Goal: Understand process/instructions: Learn about a topic

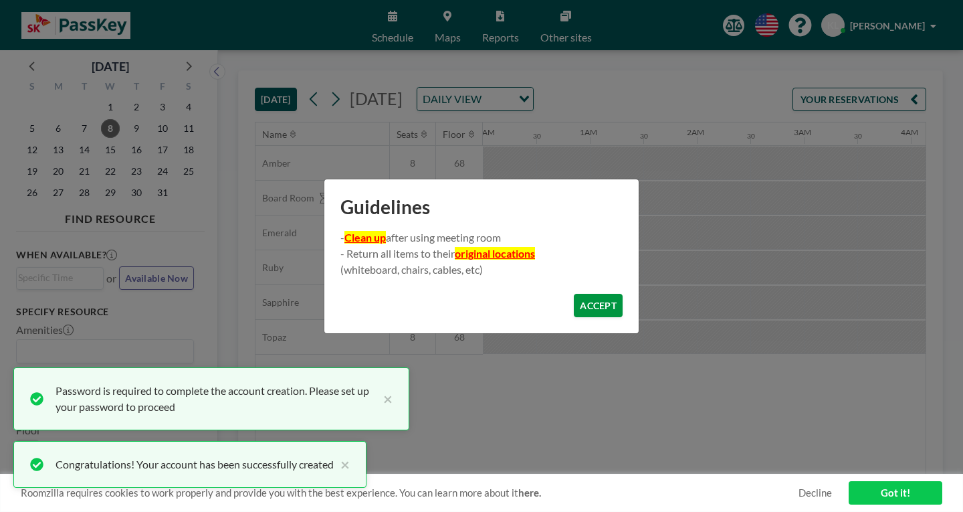
scroll to position [0, 870]
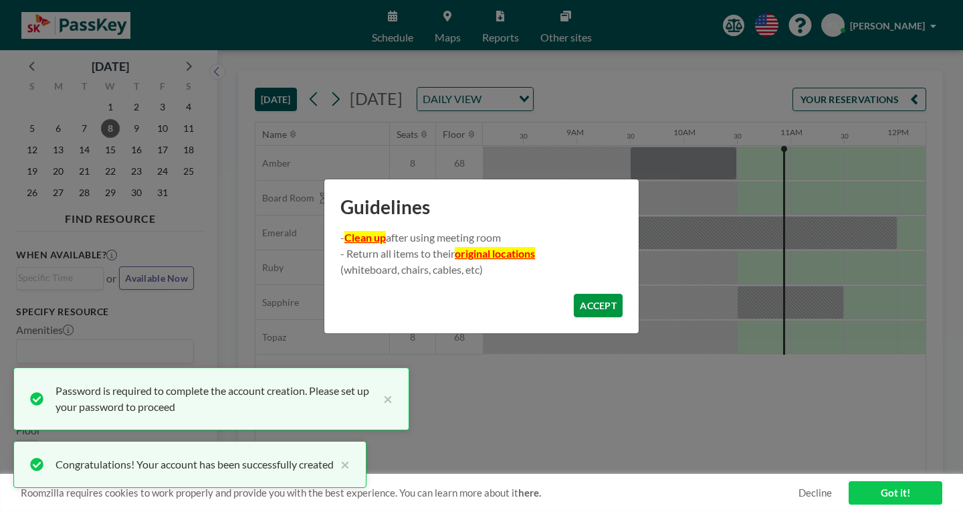
click at [583, 298] on button "ACCEPT" at bounding box center [598, 305] width 49 height 23
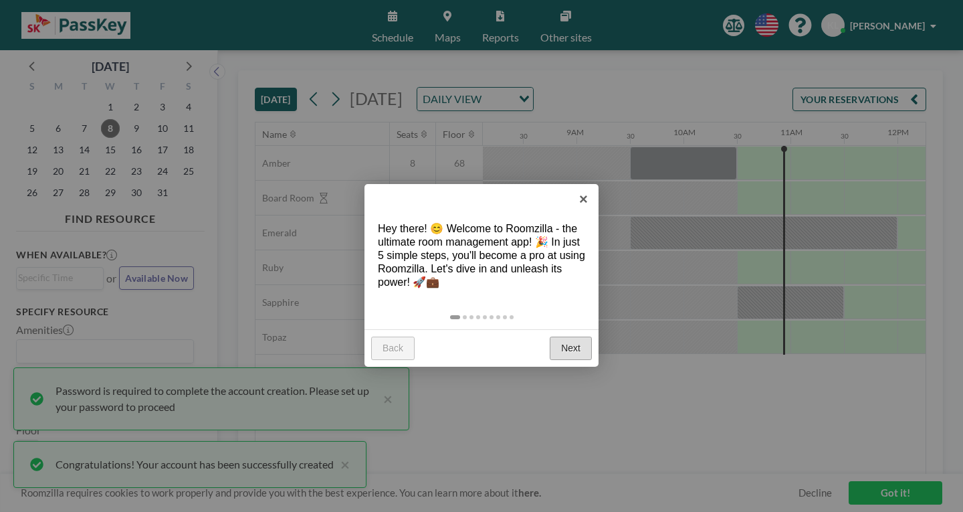
click at [581, 336] on link "Next" at bounding box center [571, 348] width 42 height 24
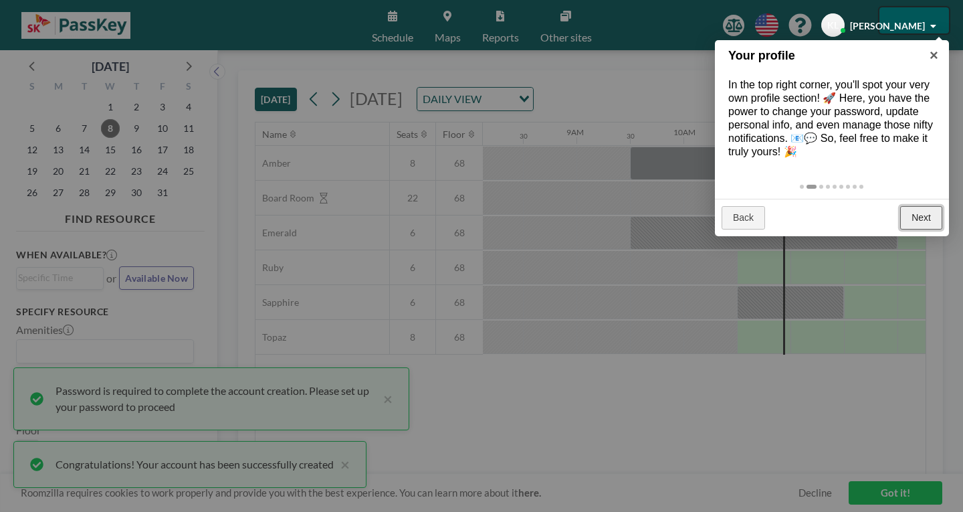
click at [924, 206] on link "Next" at bounding box center [921, 218] width 42 height 24
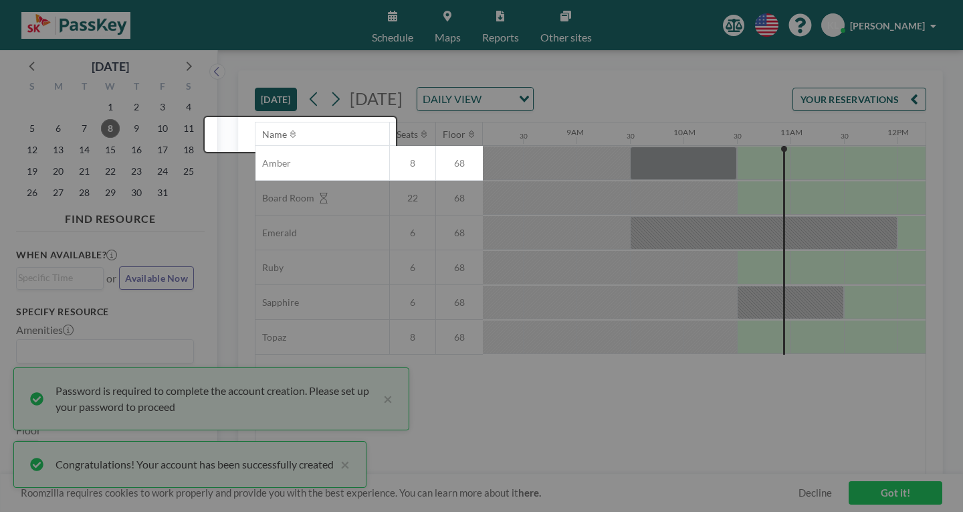
click at [924, 191] on div at bounding box center [481, 256] width 963 height 512
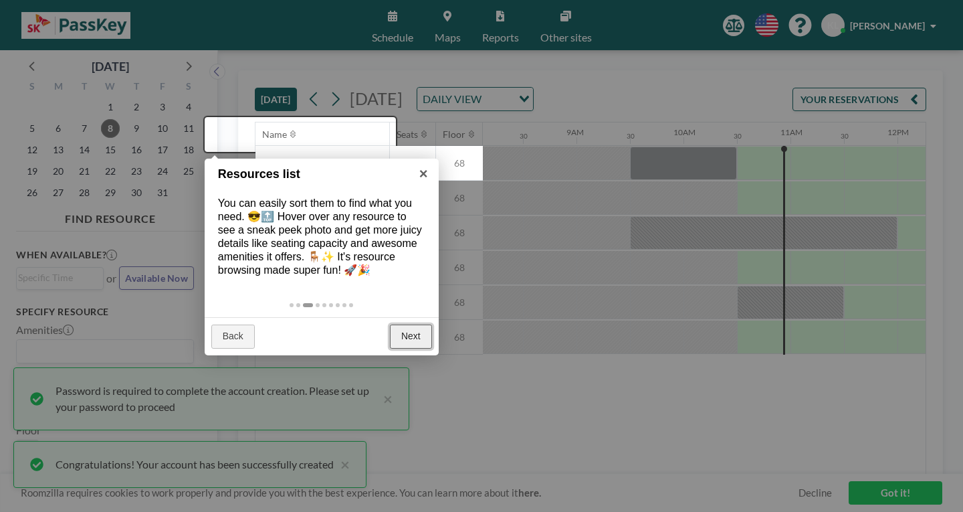
click at [420, 324] on link "Next" at bounding box center [411, 336] width 42 height 24
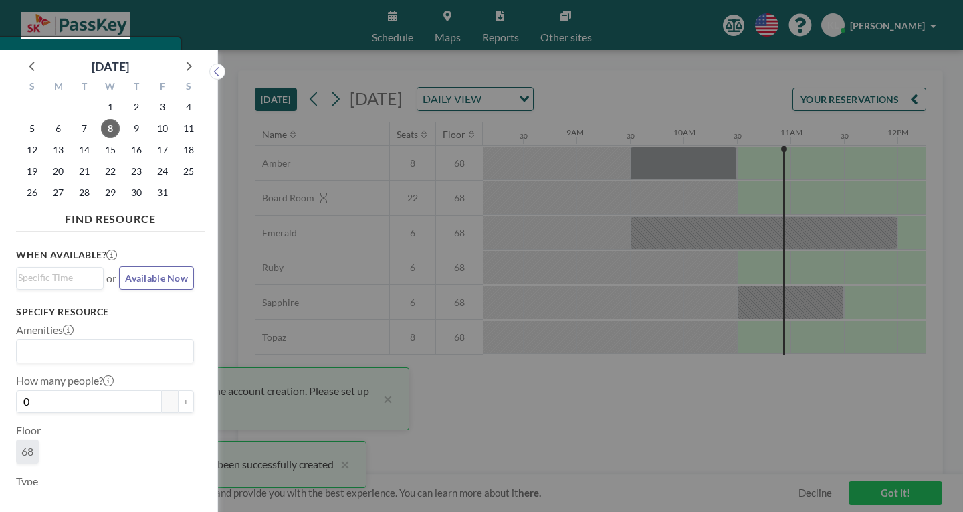
scroll to position [3, 0]
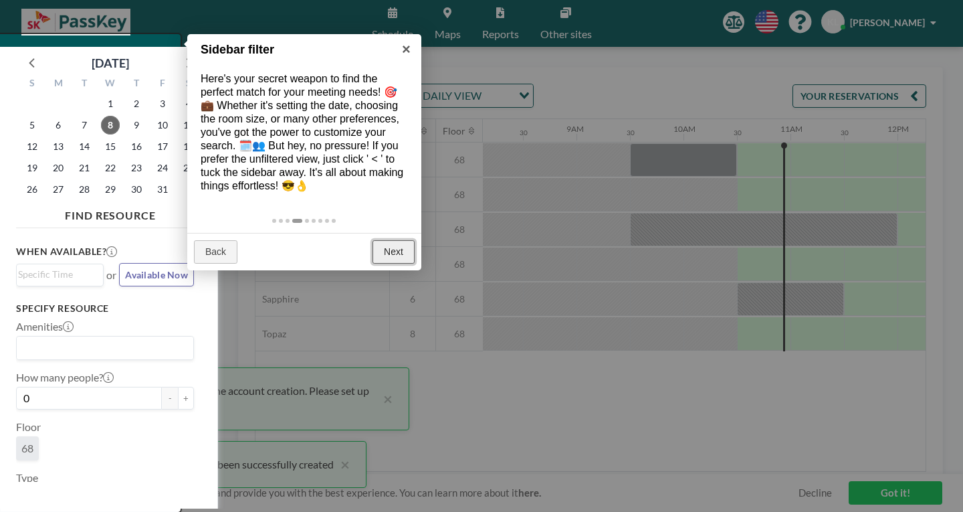
click at [401, 240] on link "Next" at bounding box center [394, 252] width 42 height 24
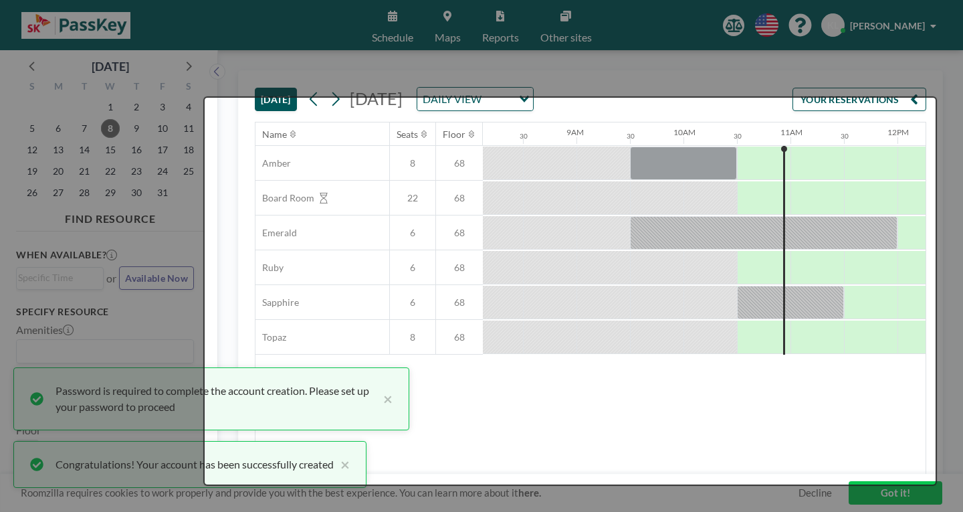
scroll to position [0, 0]
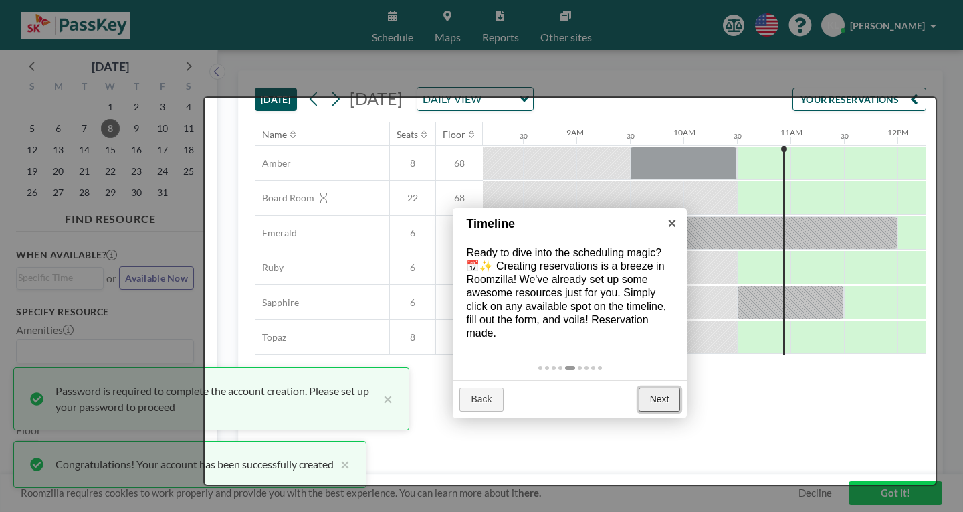
click at [677, 387] on link "Next" at bounding box center [660, 399] width 42 height 24
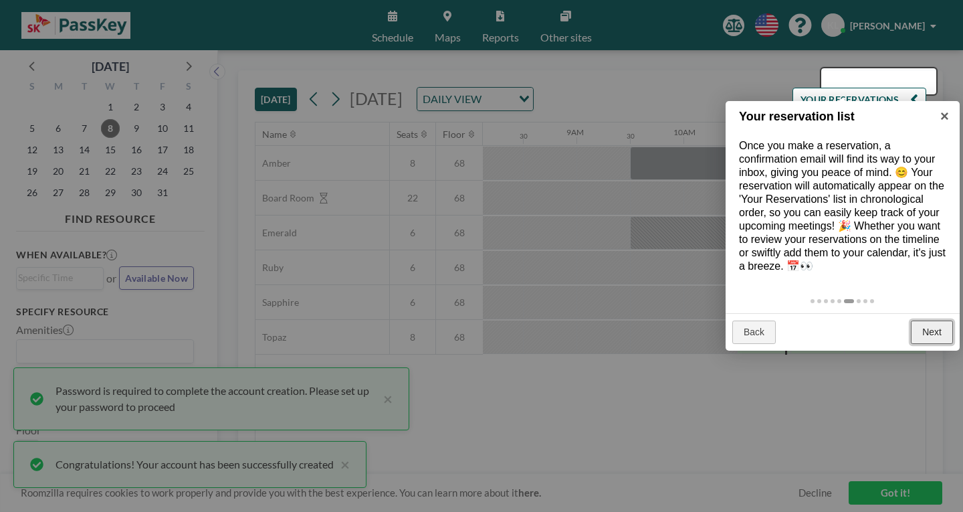
click at [941, 320] on link "Next" at bounding box center [932, 332] width 42 height 24
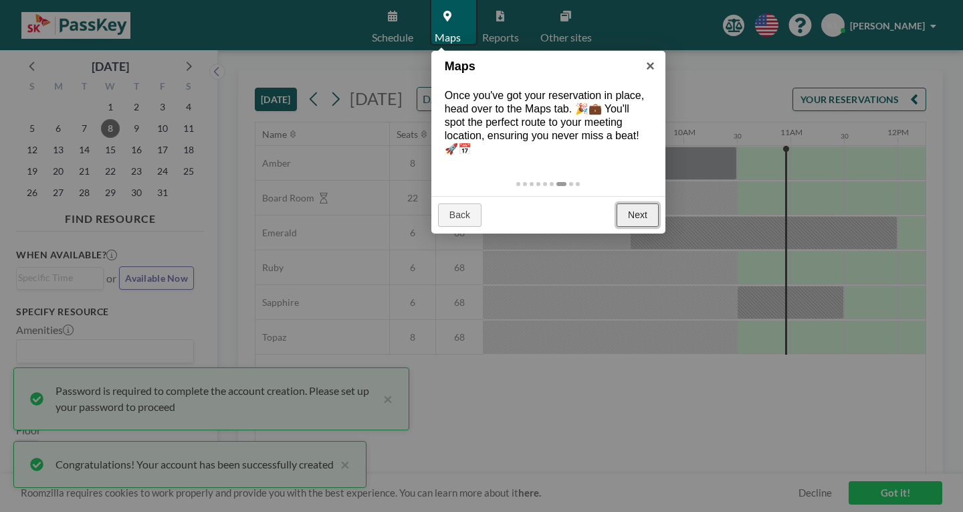
click at [647, 203] on link "Next" at bounding box center [638, 215] width 42 height 24
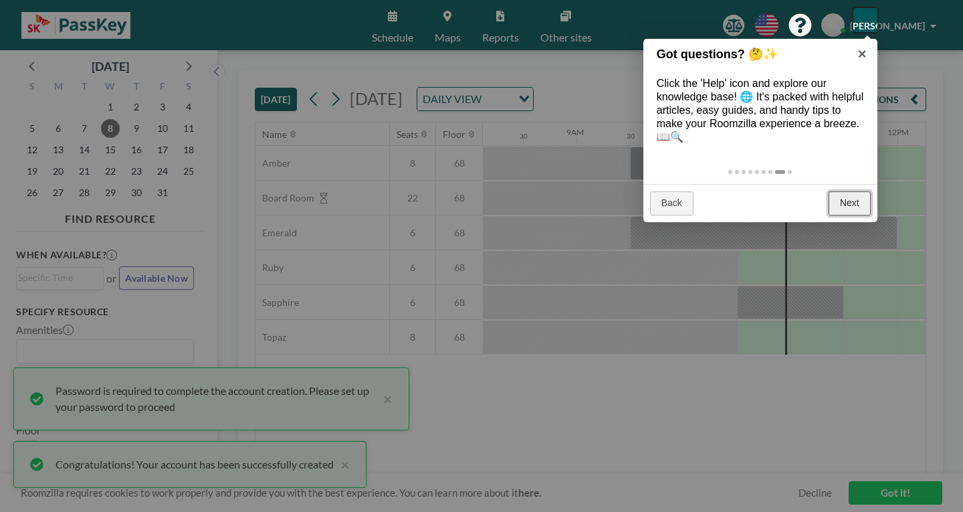
click at [862, 191] on link "Next" at bounding box center [850, 203] width 42 height 24
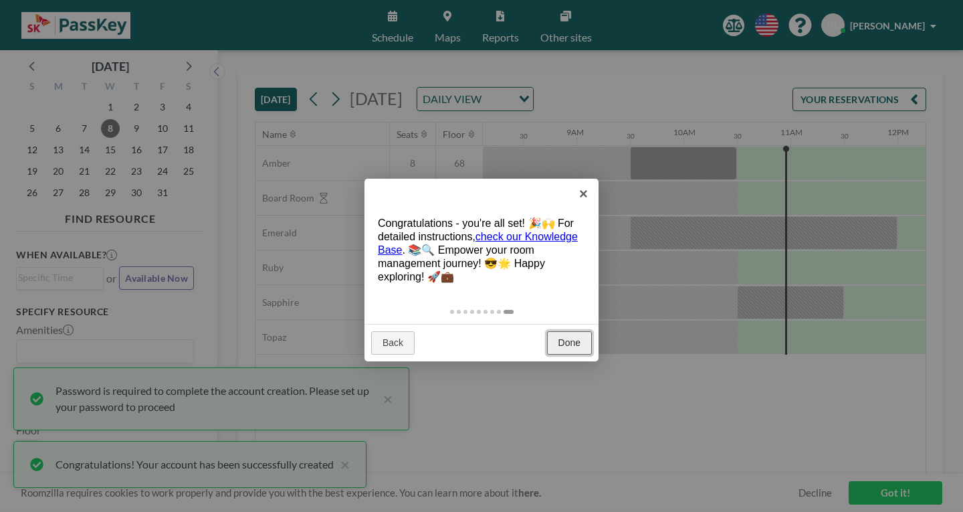
click at [579, 331] on link "Done" at bounding box center [569, 343] width 45 height 24
